Goal: Check status: Check status

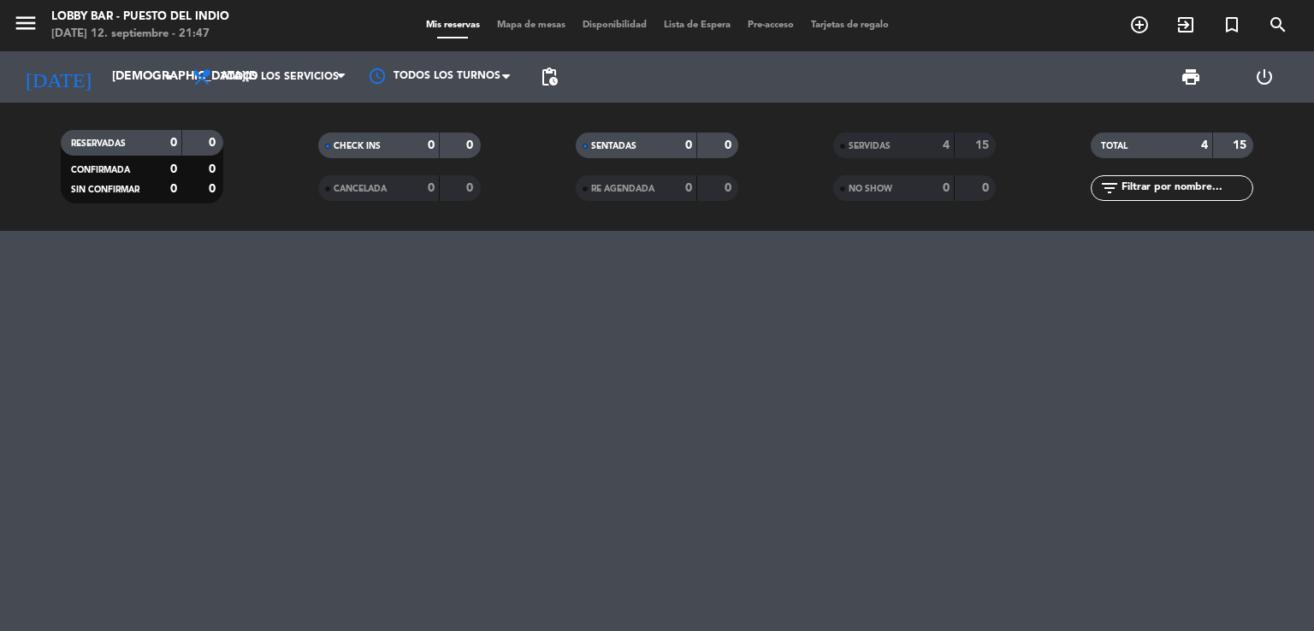
click at [113, 83] on input "[DEMOGRAPHIC_DATA][DATE]" at bounding box center [185, 77] width 163 height 31
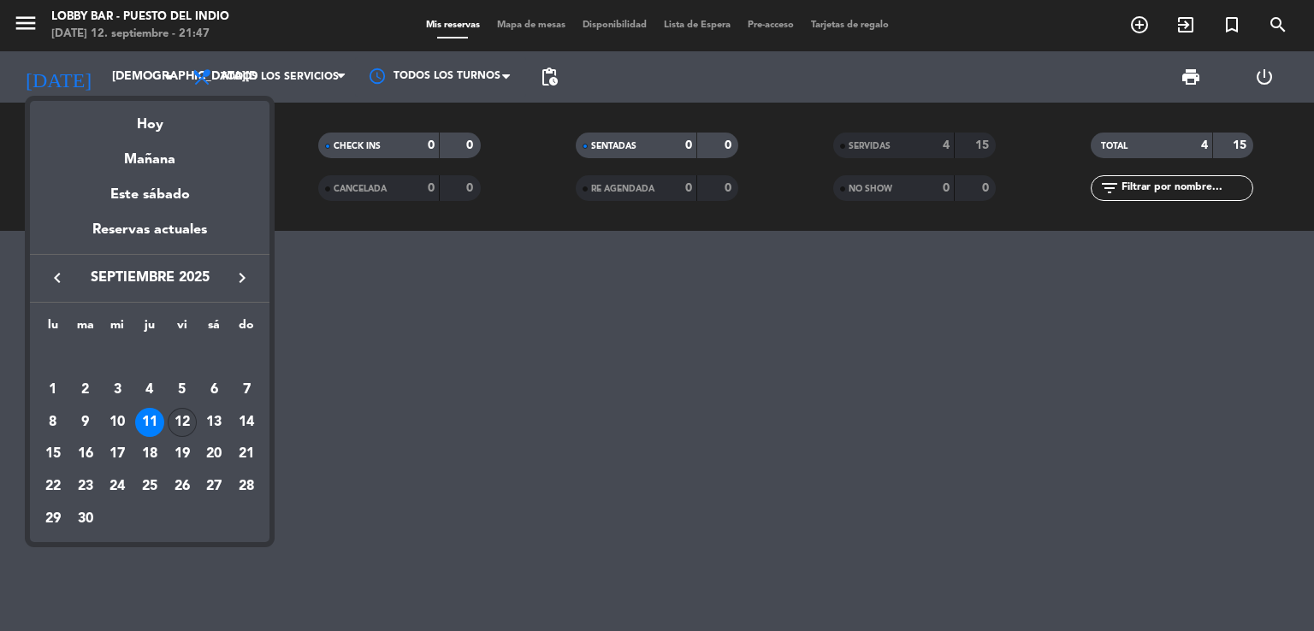
click at [184, 414] on div "12" at bounding box center [182, 422] width 29 height 29
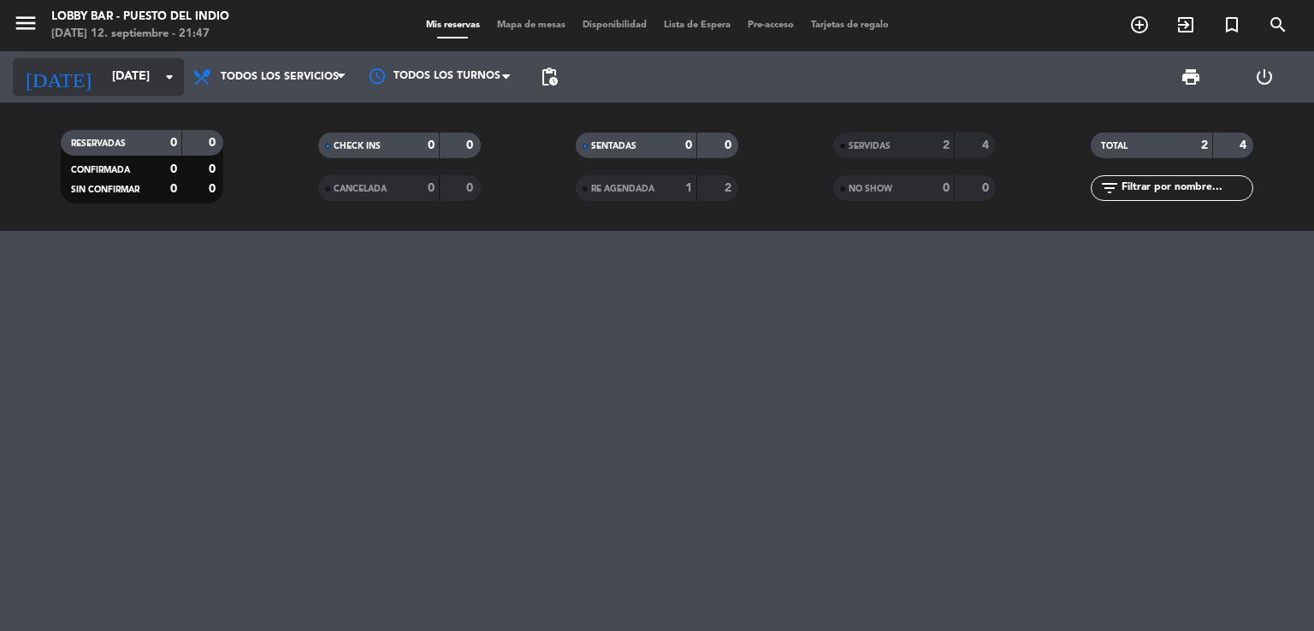
click at [119, 82] on input "[DATE]" at bounding box center [185, 77] width 163 height 31
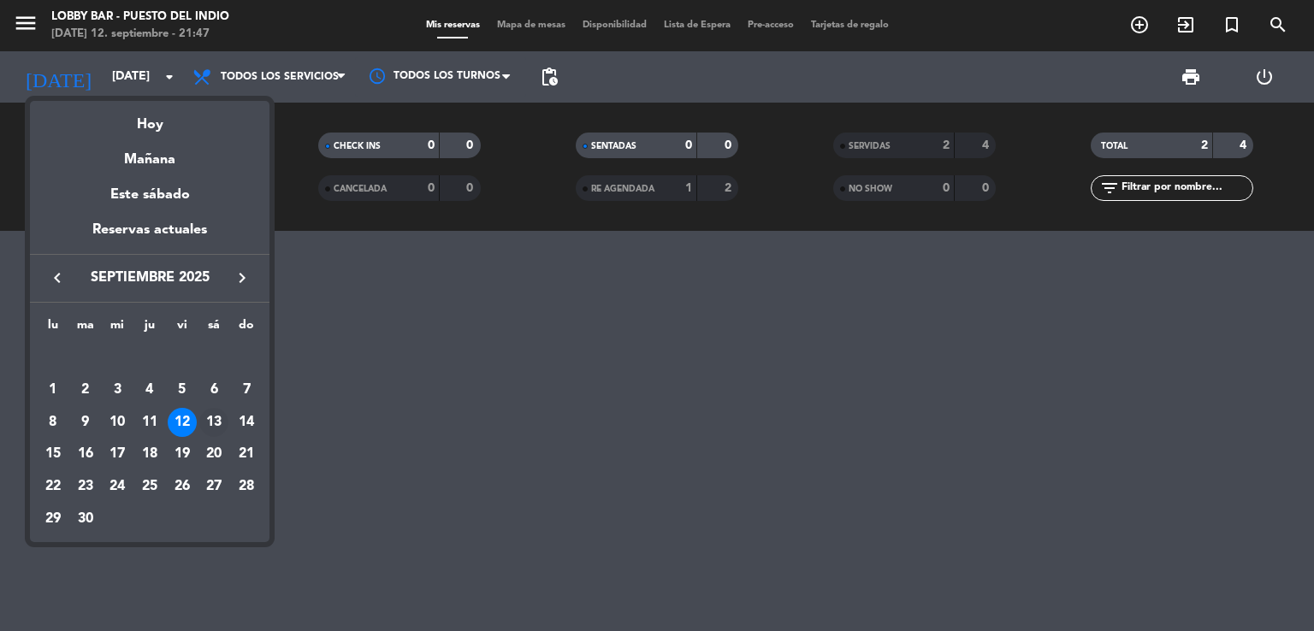
click at [209, 419] on div "13" at bounding box center [213, 422] width 29 height 29
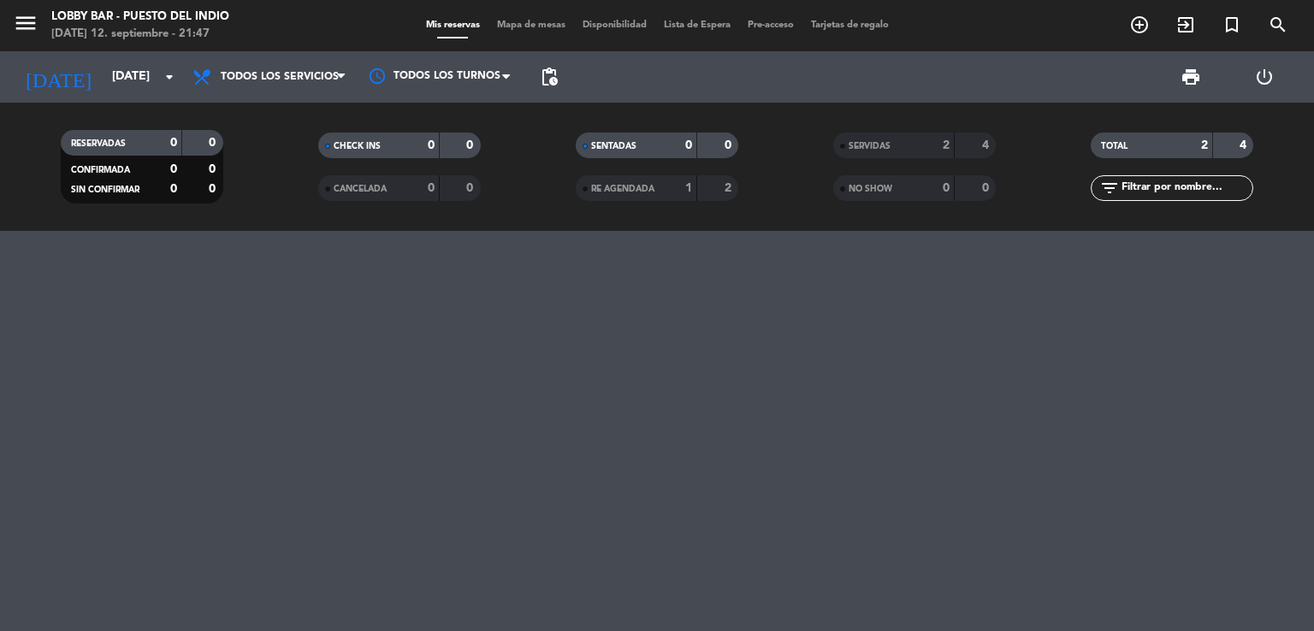
type input "[DATE]"
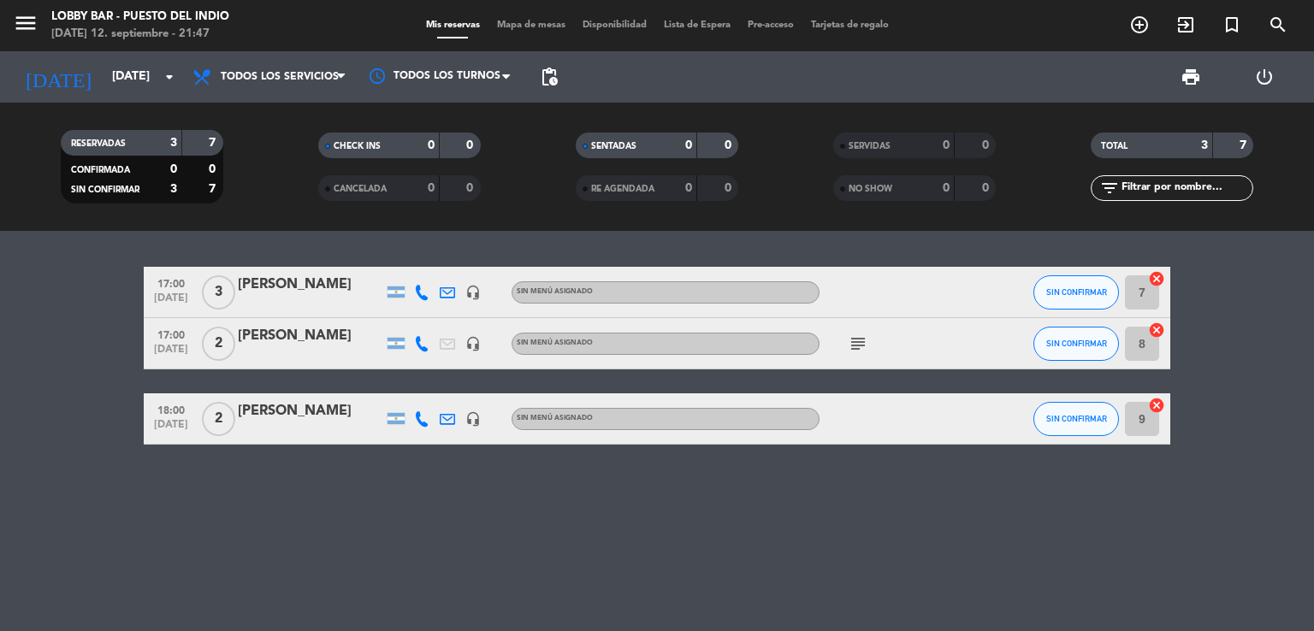
click at [859, 347] on icon "subject" at bounding box center [858, 344] width 21 height 21
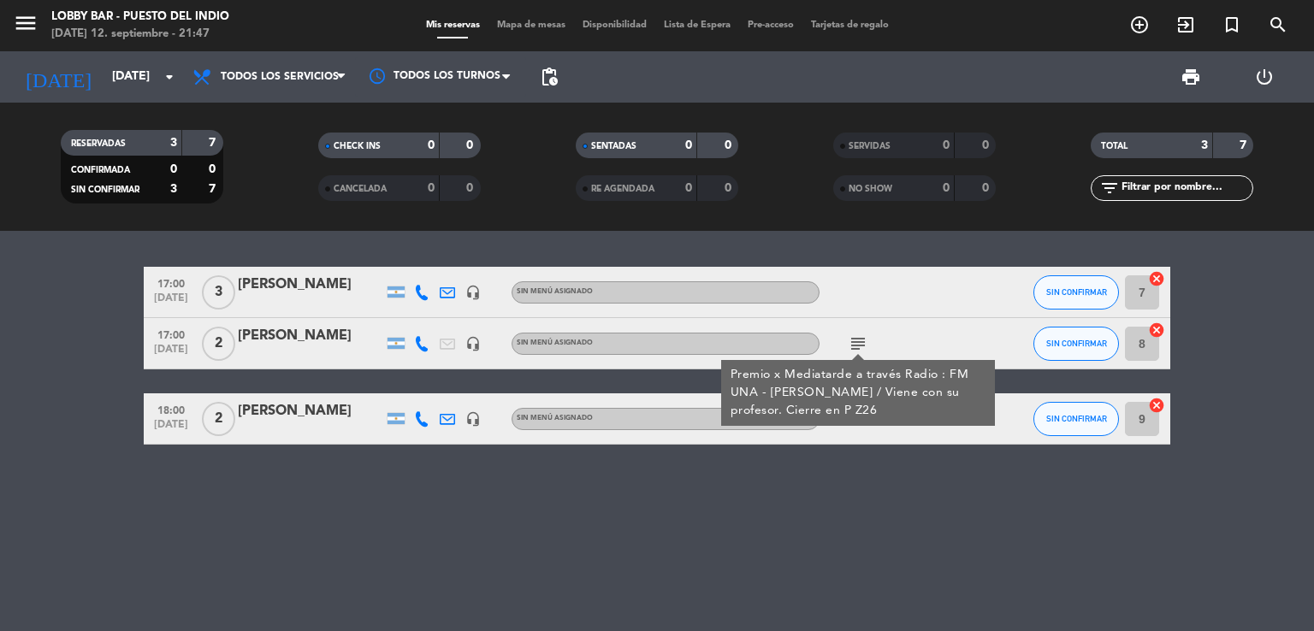
click at [816, 512] on div "17:00 [DATE] 3 [PERSON_NAME] headset_mic Sin menú asignado SIN CONFIRMAR 7 canc…" at bounding box center [657, 431] width 1314 height 400
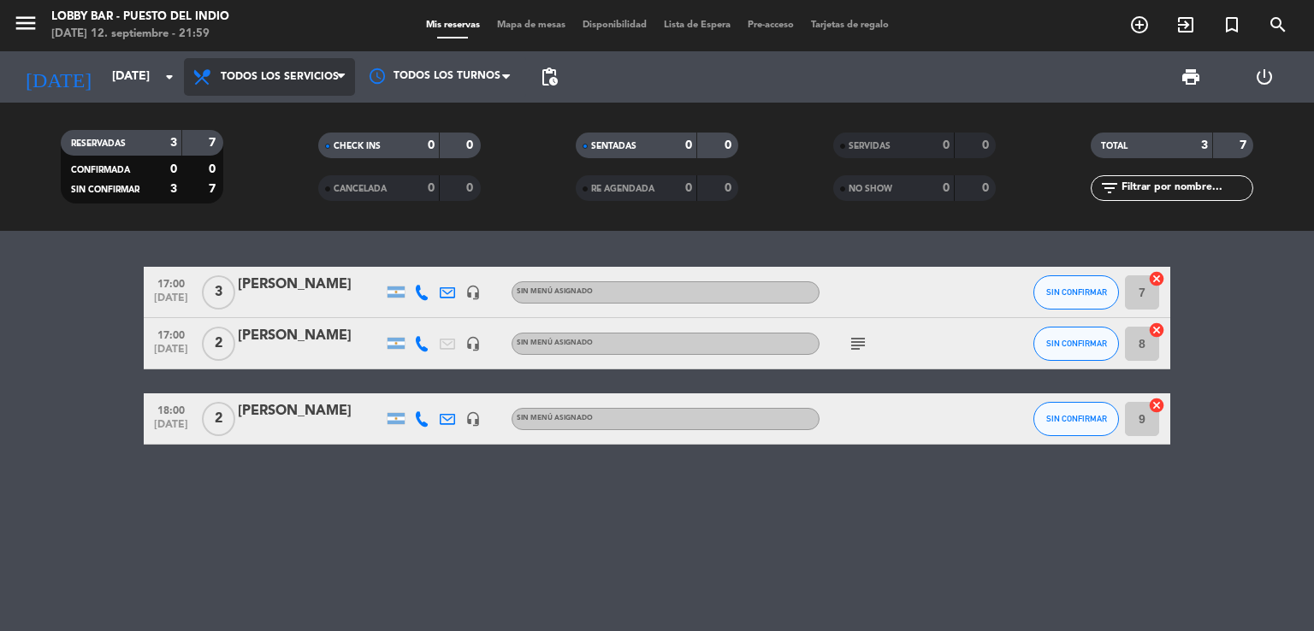
click at [229, 68] on span "Todos los servicios" at bounding box center [269, 77] width 171 height 38
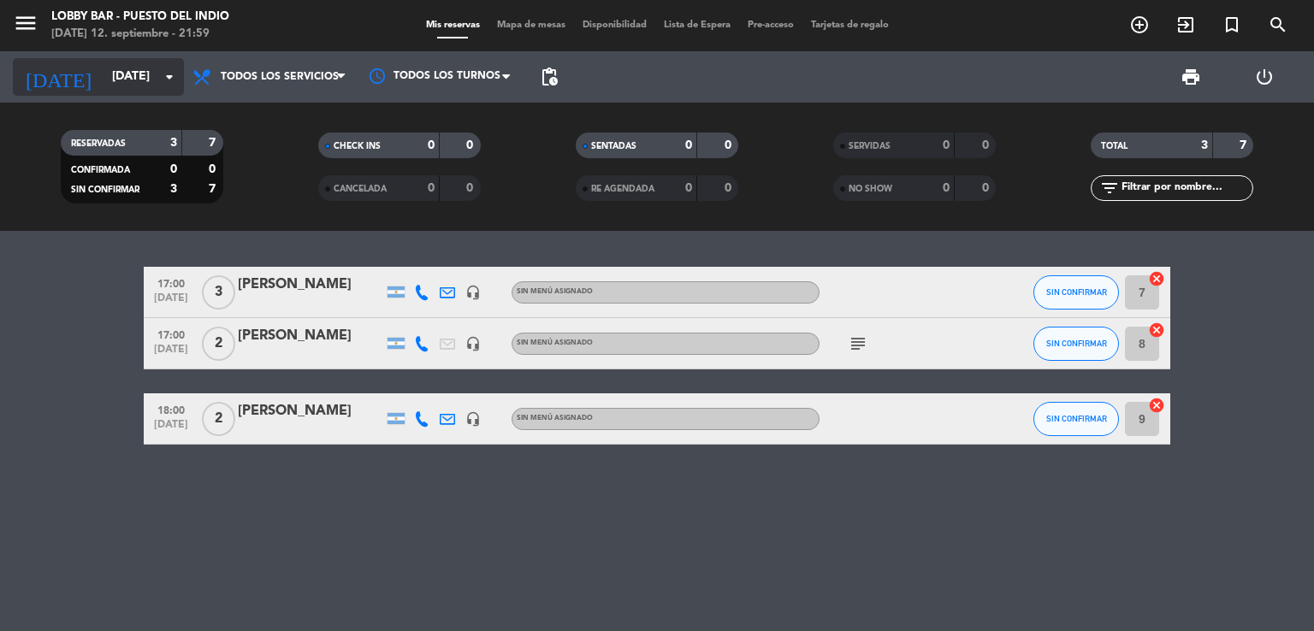
click at [137, 83] on input "[DATE]" at bounding box center [185, 77] width 163 height 31
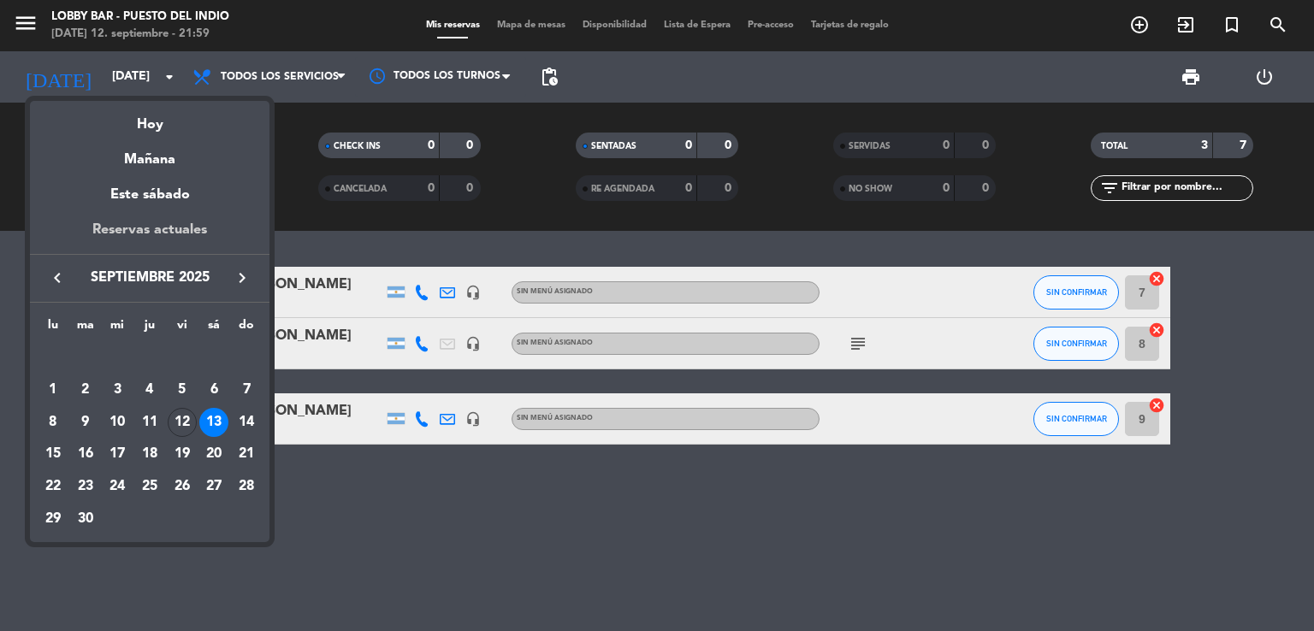
click at [222, 236] on div "Reservas actuales" at bounding box center [150, 236] width 240 height 35
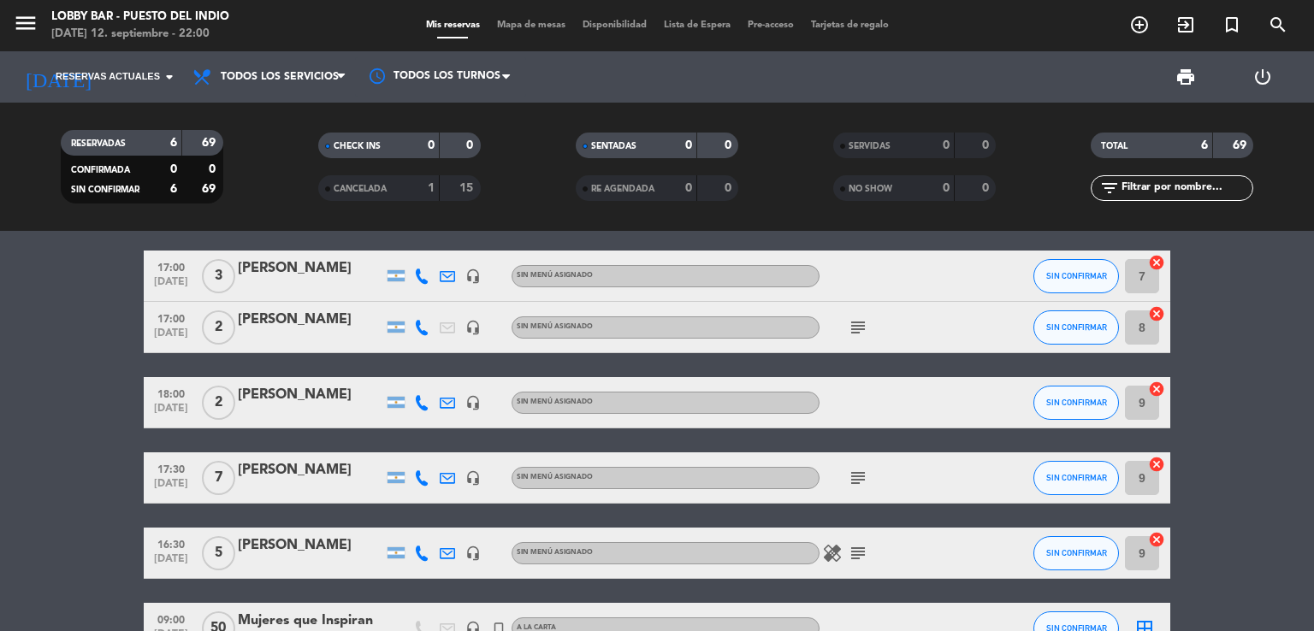
scroll to position [125, 0]
